Goal: Find specific page/section: Find specific page/section

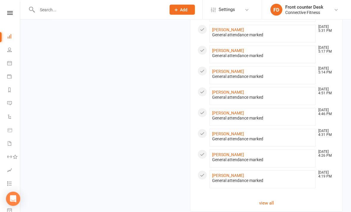
scroll to position [530, 0]
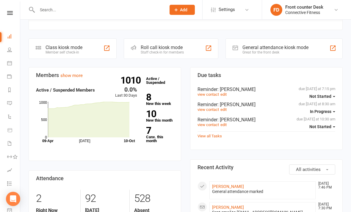
click at [65, 9] on input "text" at bounding box center [98, 10] width 126 height 8
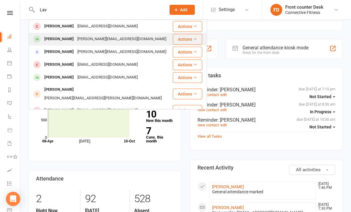
type input "Lav"
click at [101, 40] on div "[PERSON_NAME][EMAIL_ADDRESS][DOMAIN_NAME]" at bounding box center [121, 39] width 92 height 9
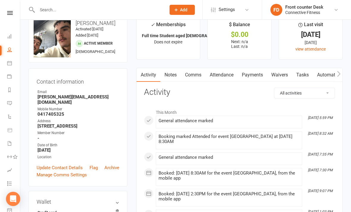
scroll to position [6, 0]
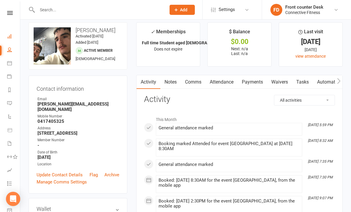
click at [13, 36] on link "Dashboard" at bounding box center [13, 36] width 13 height 13
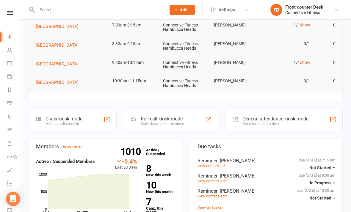
scroll to position [57, 0]
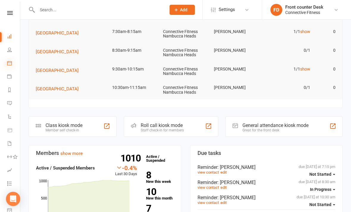
click at [12, 63] on icon at bounding box center [9, 63] width 5 height 5
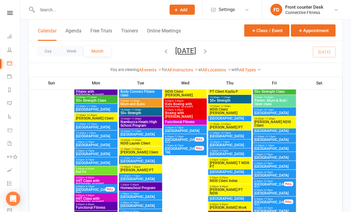
scroll to position [749, 0]
click at [96, 191] on span "[GEOGRAPHIC_DATA]" at bounding box center [90, 191] width 30 height 7
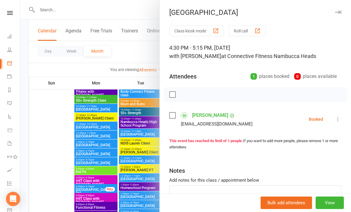
click at [139, 62] on div at bounding box center [185, 106] width 330 height 212
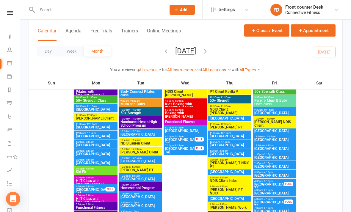
click at [129, 13] on input "text" at bounding box center [98, 10] width 126 height 8
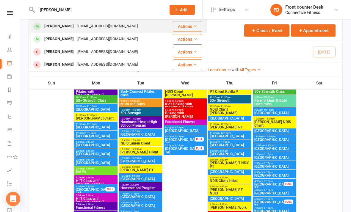
type input "[PERSON_NAME]"
click at [136, 28] on div "Saule Stasionis [EMAIL_ADDRESS][DOMAIN_NAME]" at bounding box center [97, 26] width 136 height 12
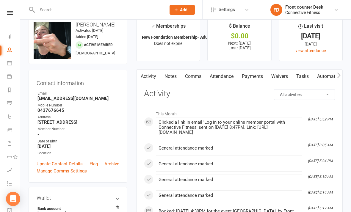
scroll to position [12, 0]
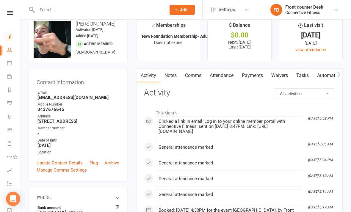
click at [11, 37] on icon at bounding box center [9, 36] width 5 height 5
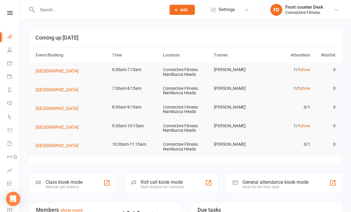
click at [79, 4] on div at bounding box center [95, 9] width 133 height 19
click at [78, 8] on input "text" at bounding box center [98, 10] width 126 height 8
click at [8, 67] on link "Calendar" at bounding box center [13, 63] width 13 height 13
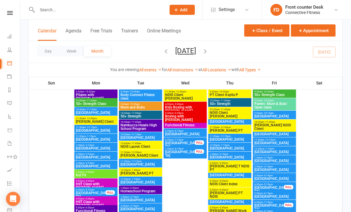
scroll to position [745, 0]
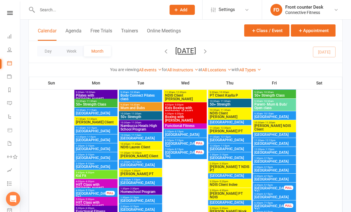
click at [286, 177] on span "3:30pm - 4:15pm" at bounding box center [274, 176] width 41 height 3
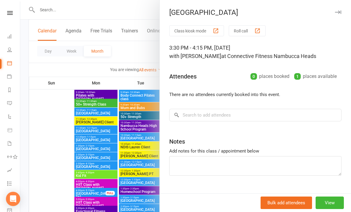
click at [153, 195] on div at bounding box center [185, 106] width 330 height 212
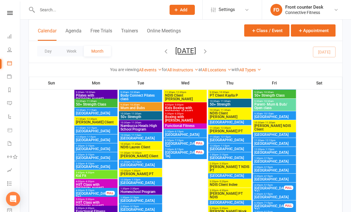
click at [275, 186] on span "[GEOGRAPHIC_DATA]" at bounding box center [269, 189] width 30 height 7
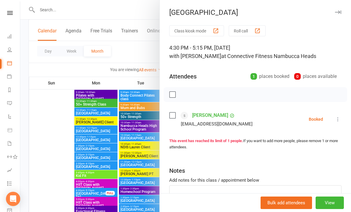
click at [157, 199] on div at bounding box center [185, 106] width 330 height 212
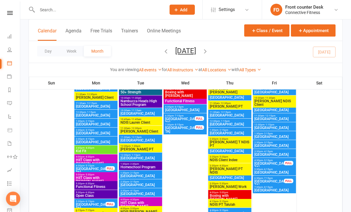
click at [191, 127] on span "[GEOGRAPHIC_DATA]" at bounding box center [180, 129] width 30 height 7
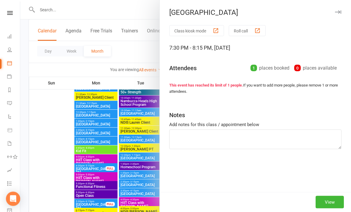
scroll to position [770, 0]
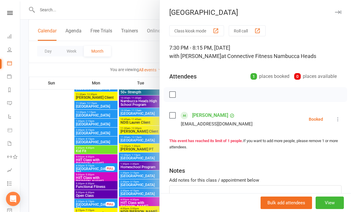
click at [137, 163] on div at bounding box center [185, 106] width 330 height 212
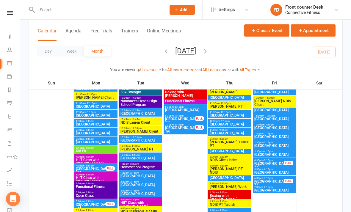
click at [195, 117] on div "FULL" at bounding box center [199, 118] width 10 height 4
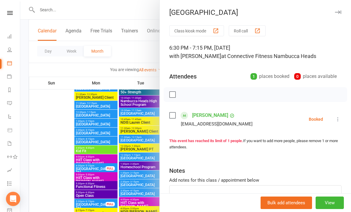
click at [143, 55] on div at bounding box center [185, 106] width 330 height 212
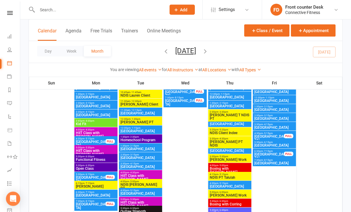
scroll to position [797, 0]
click at [150, 166] on span "[GEOGRAPHIC_DATA]" at bounding box center [140, 167] width 41 height 4
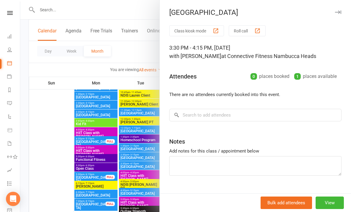
click at [153, 63] on div at bounding box center [185, 106] width 330 height 212
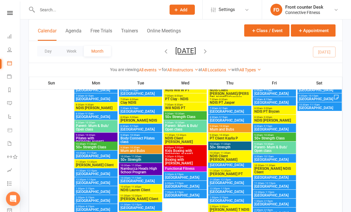
scroll to position [1010, 0]
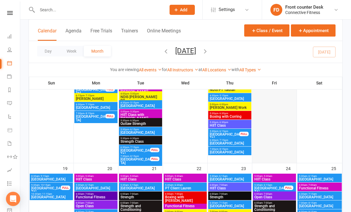
click at [273, 113] on div at bounding box center [274, 15] width 43 height 296
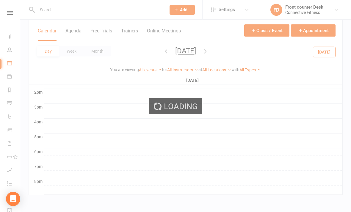
scroll to position [0, 0]
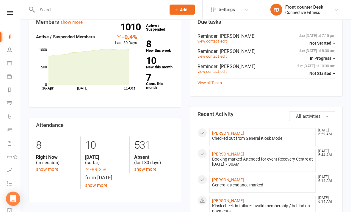
scroll to position [161, 0]
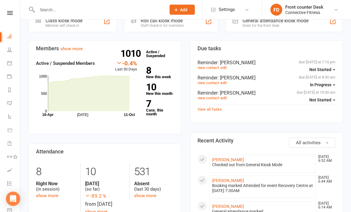
click at [15, 33] on link "Dashboard" at bounding box center [13, 36] width 13 height 13
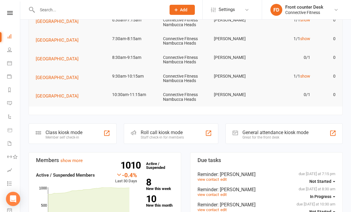
scroll to position [0, 0]
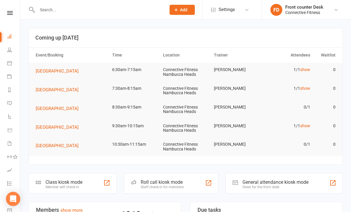
click at [107, 13] on input "text" at bounding box center [98, 10] width 126 height 8
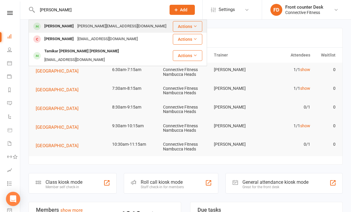
type input "[PERSON_NAME]"
click at [97, 26] on div "[PERSON_NAME][EMAIL_ADDRESS][DOMAIN_NAME]" at bounding box center [121, 26] width 92 height 9
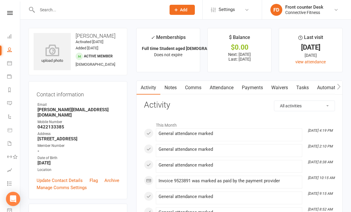
click at [128, 11] on input "text" at bounding box center [98, 10] width 126 height 8
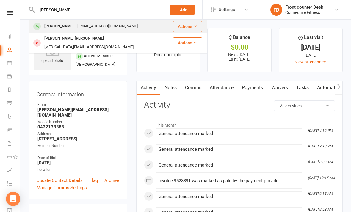
type input "[PERSON_NAME]"
click at [107, 27] on div "[EMAIL_ADDRESS][DOMAIN_NAME]" at bounding box center [107, 26] width 64 height 9
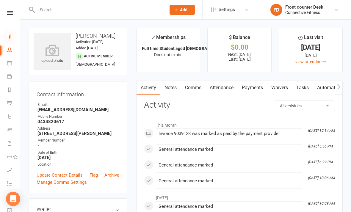
click at [10, 36] on icon at bounding box center [9, 36] width 5 height 5
